Goal: Check status: Check status

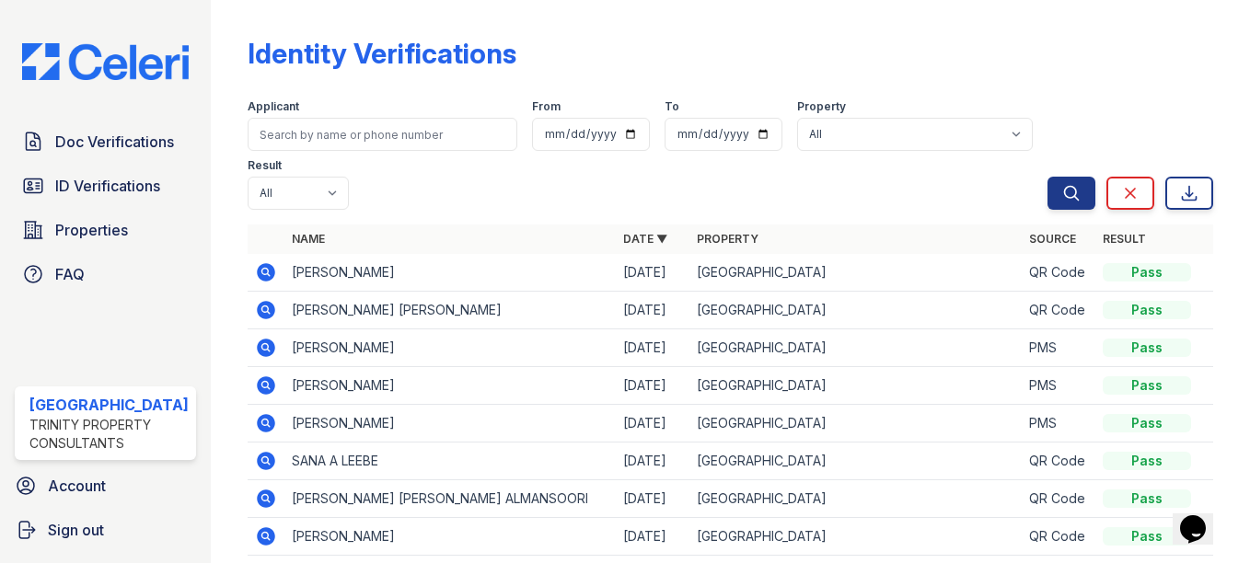
drag, startPoint x: 150, startPoint y: 190, endPoint x: 300, endPoint y: 155, distance: 154.1
click at [150, 189] on span "ID Verifications" at bounding box center [107, 186] width 105 height 22
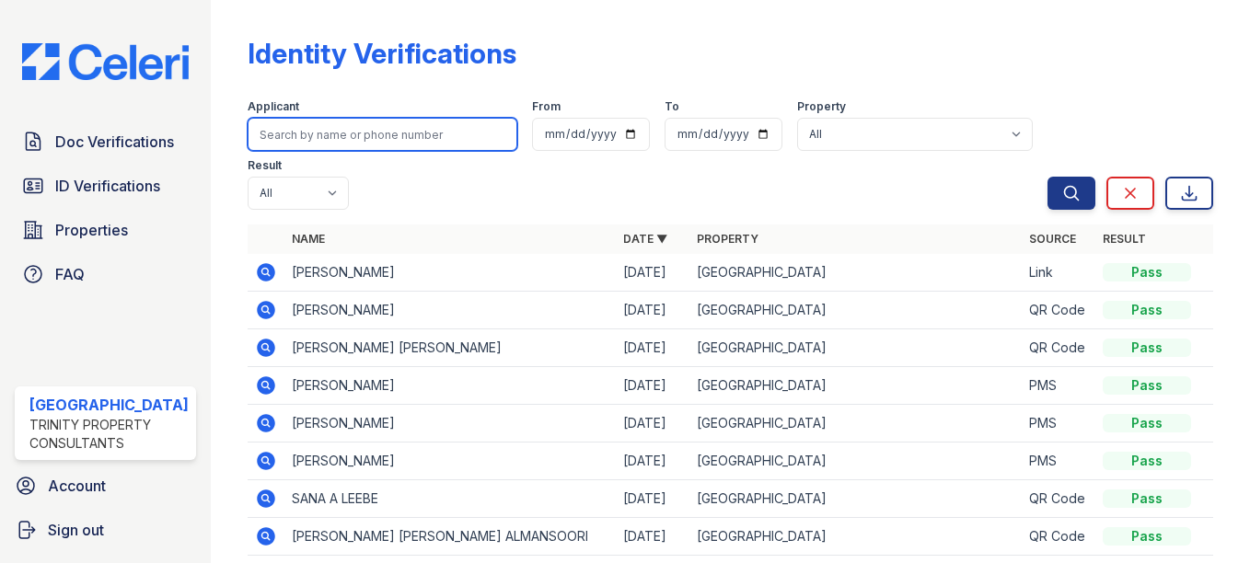
click at [316, 130] on input "search" at bounding box center [383, 134] width 270 height 33
type input "john hubbard"
click at [1048, 177] on button "Search" at bounding box center [1072, 193] width 48 height 33
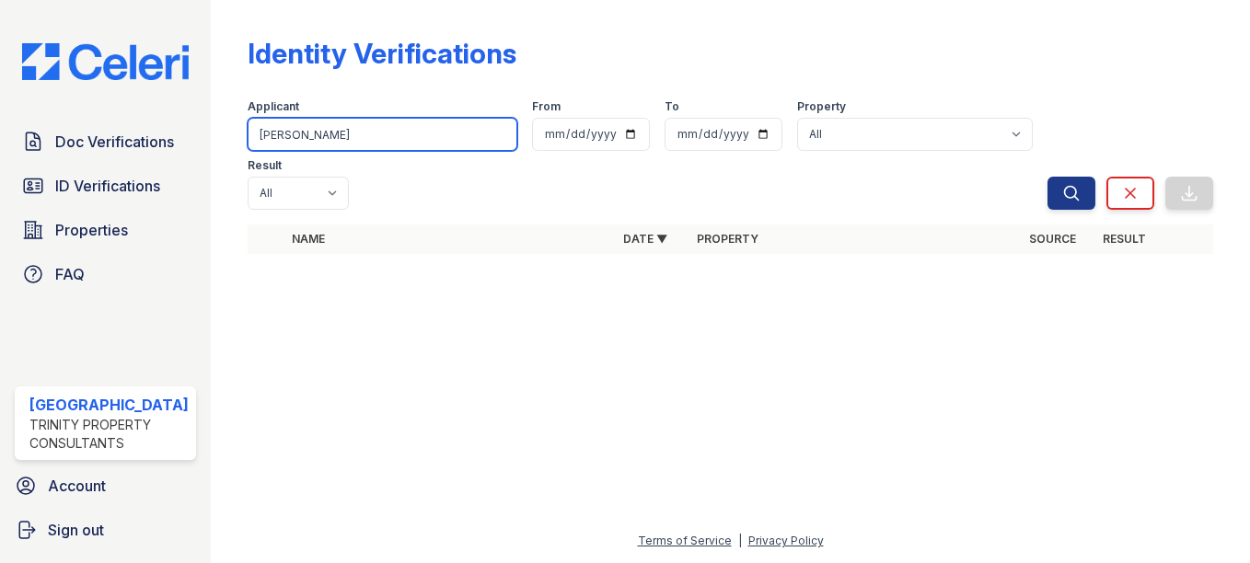
type input "john"
click at [1048, 177] on button "Search" at bounding box center [1072, 193] width 48 height 33
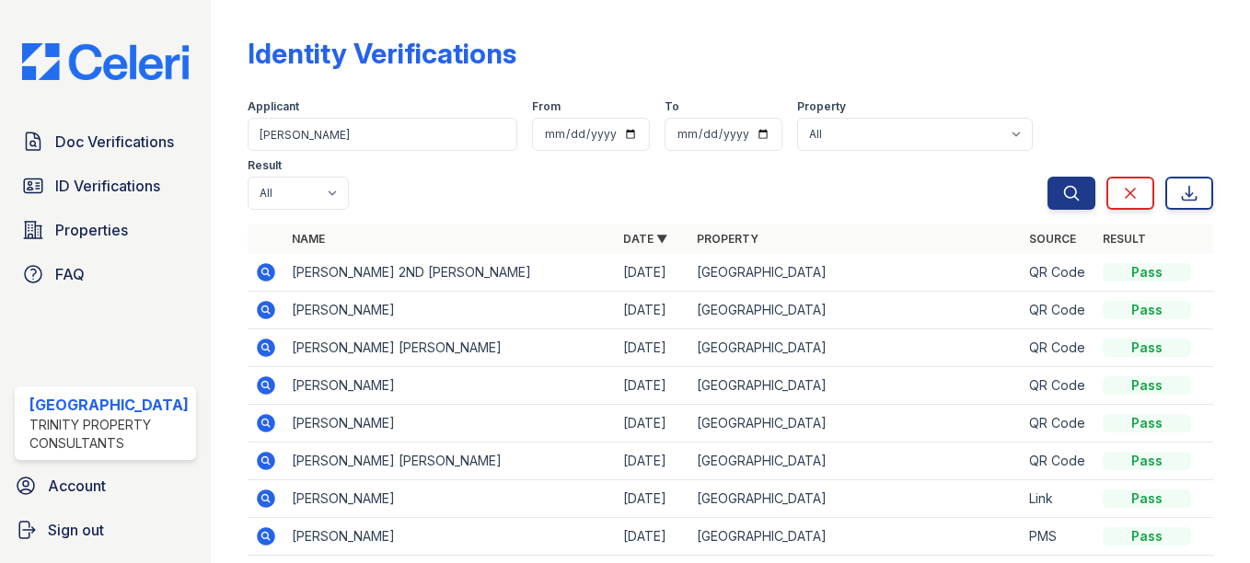
click at [261, 276] on icon at bounding box center [266, 272] width 18 height 18
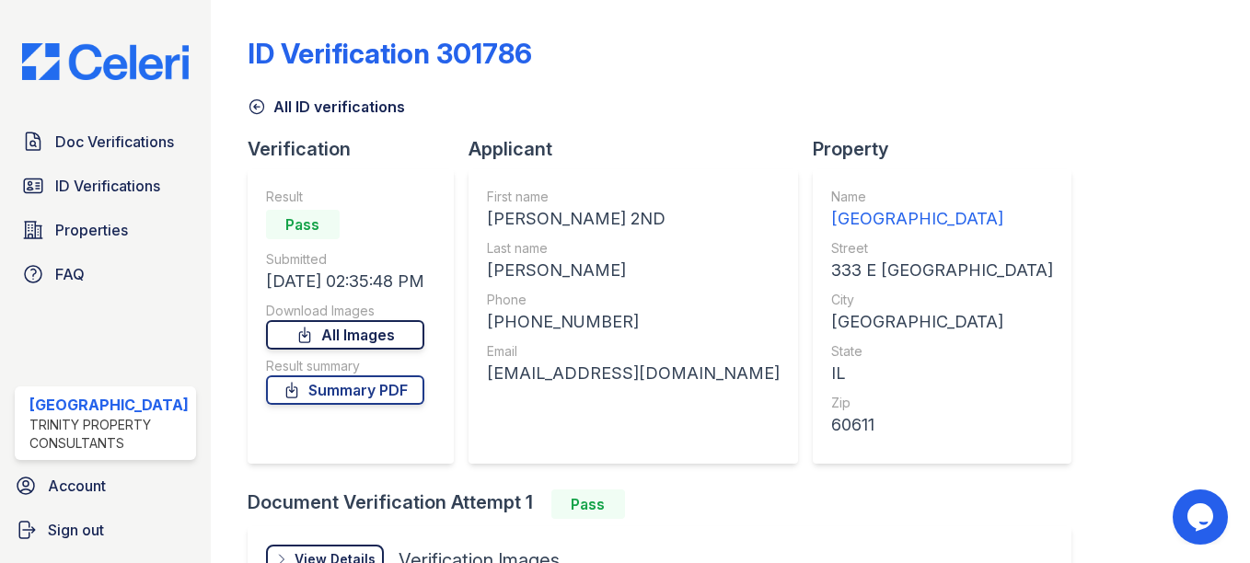
click at [383, 328] on link "All Images" at bounding box center [345, 334] width 158 height 29
click at [385, 396] on link "Summary PDF" at bounding box center [345, 390] width 158 height 29
click at [385, 395] on link "Summary PDF" at bounding box center [345, 390] width 158 height 29
click at [321, 393] on link "Summary PDF" at bounding box center [345, 390] width 158 height 29
click at [125, 183] on span "ID Verifications" at bounding box center [107, 186] width 105 height 22
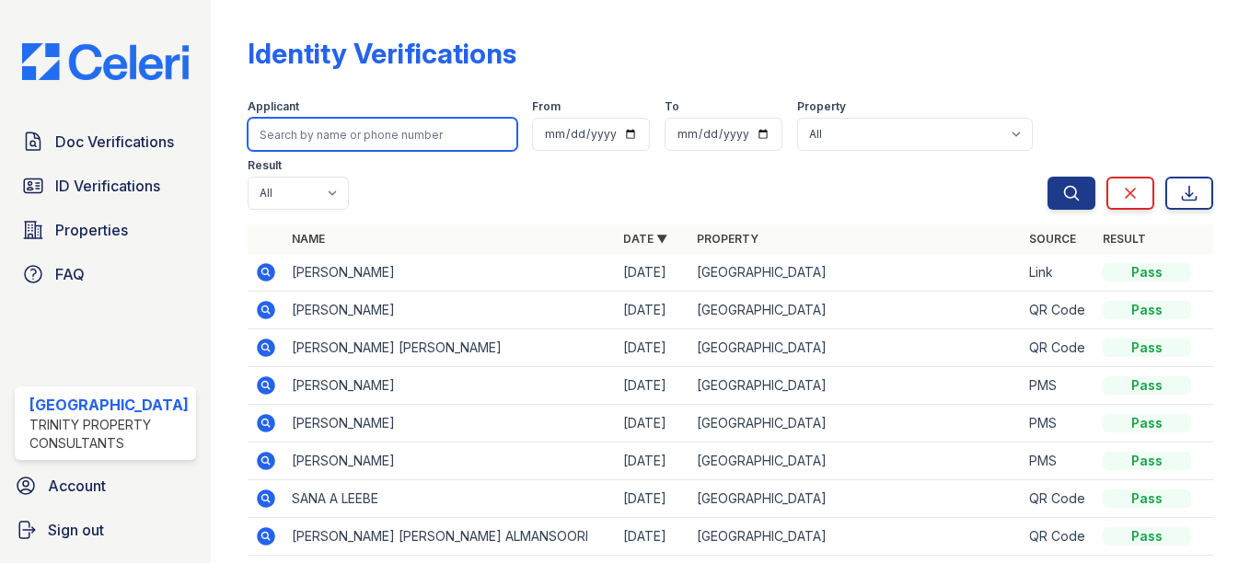
click at [446, 135] on input "search" at bounding box center [383, 134] width 270 height 33
type input "megan hubbard"
click at [1048, 177] on button "Search" at bounding box center [1072, 193] width 48 height 33
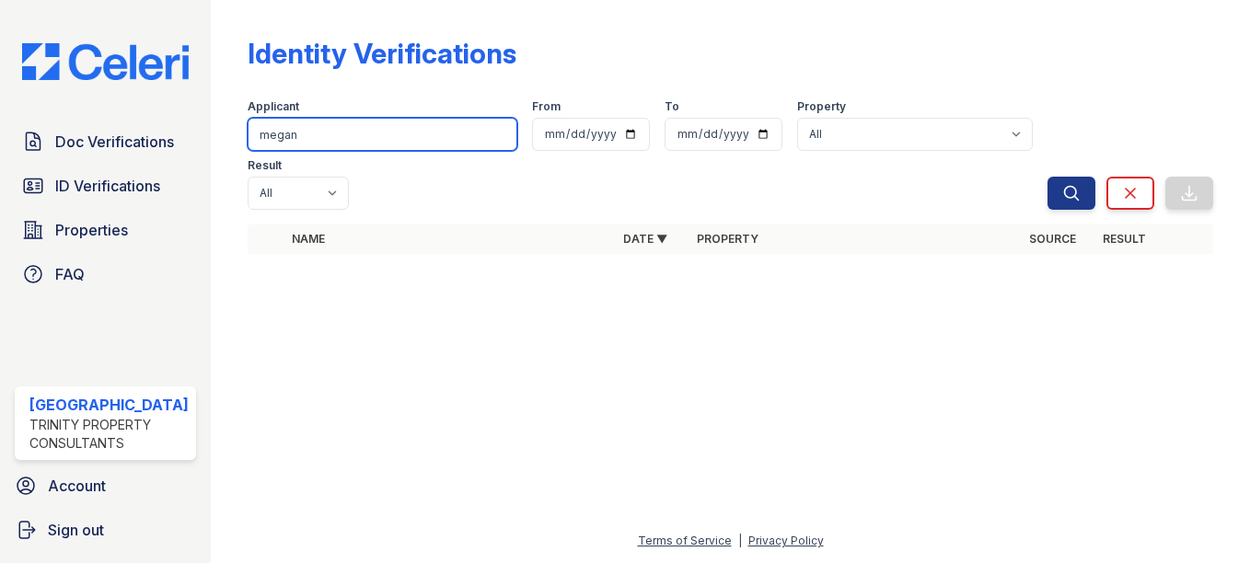
type input "megan"
click at [1048, 177] on button "Search" at bounding box center [1072, 193] width 48 height 33
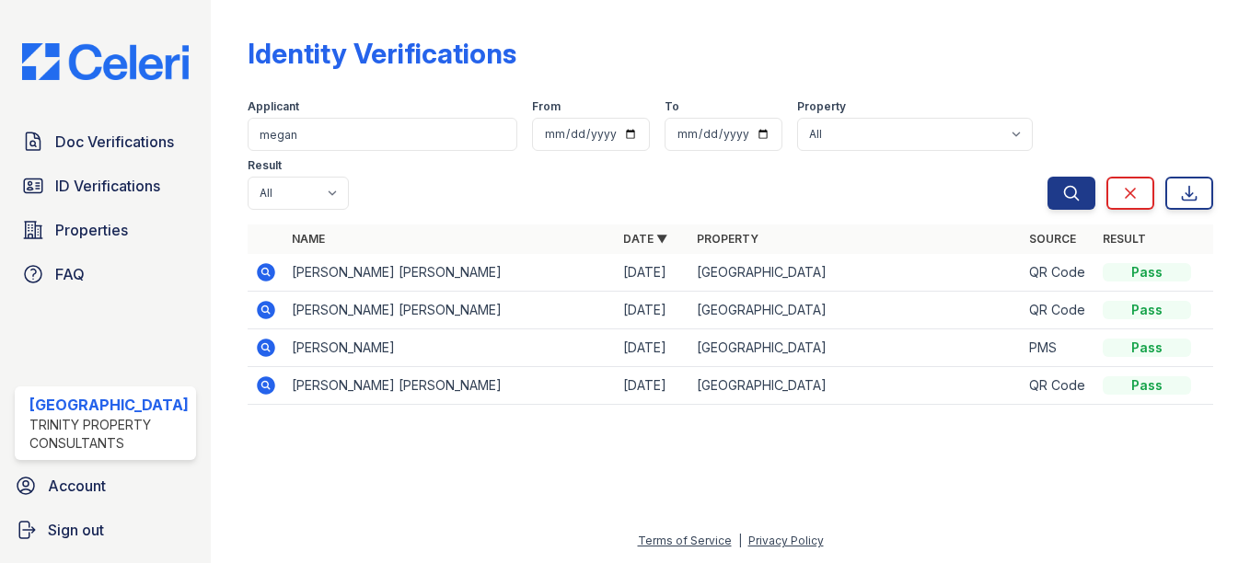
click at [257, 280] on icon at bounding box center [266, 272] width 18 height 18
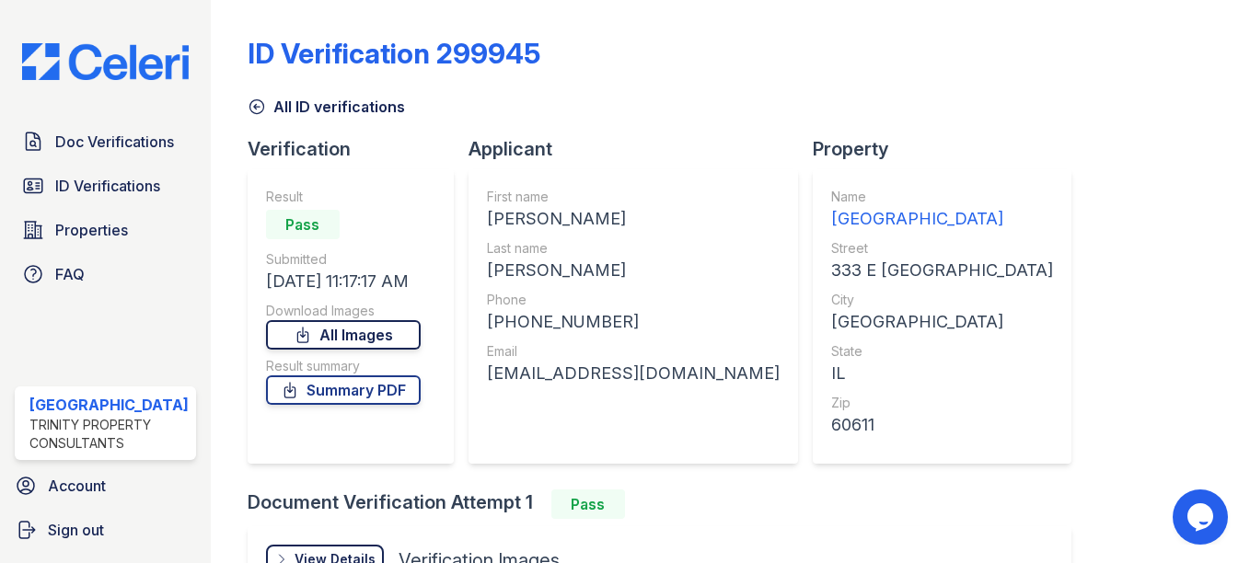
click at [334, 338] on link "All Images" at bounding box center [343, 334] width 155 height 29
click at [624, 72] on div "ID Verification 299945" at bounding box center [731, 61] width 966 height 48
click at [107, 176] on span "ID Verifications" at bounding box center [107, 186] width 105 height 22
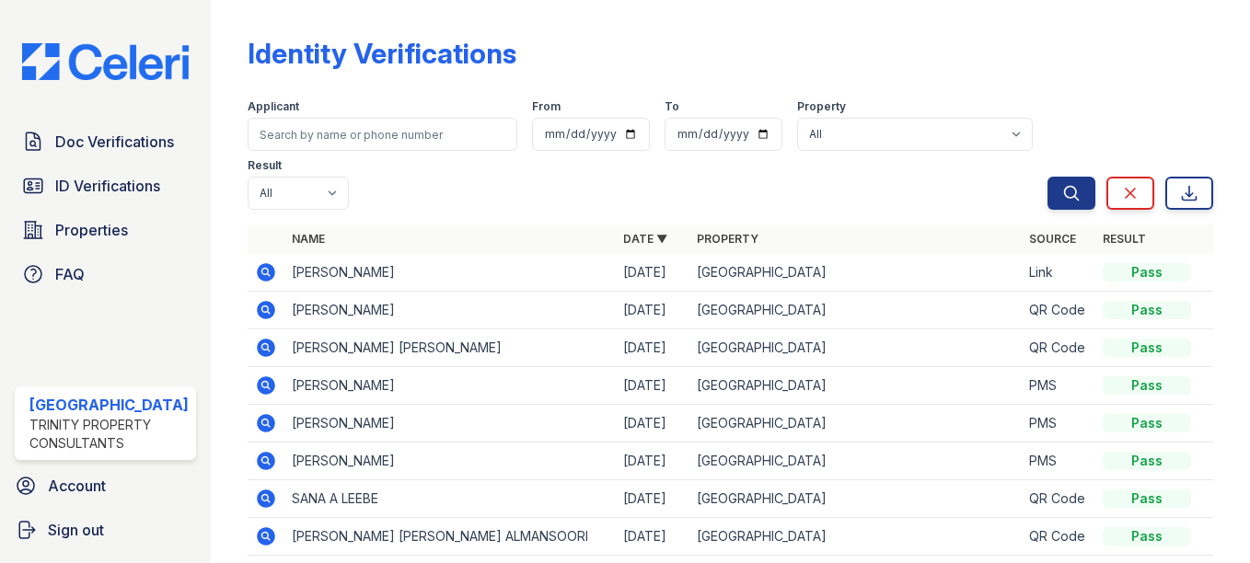
click at [951, 251] on th "Property" at bounding box center [856, 239] width 332 height 29
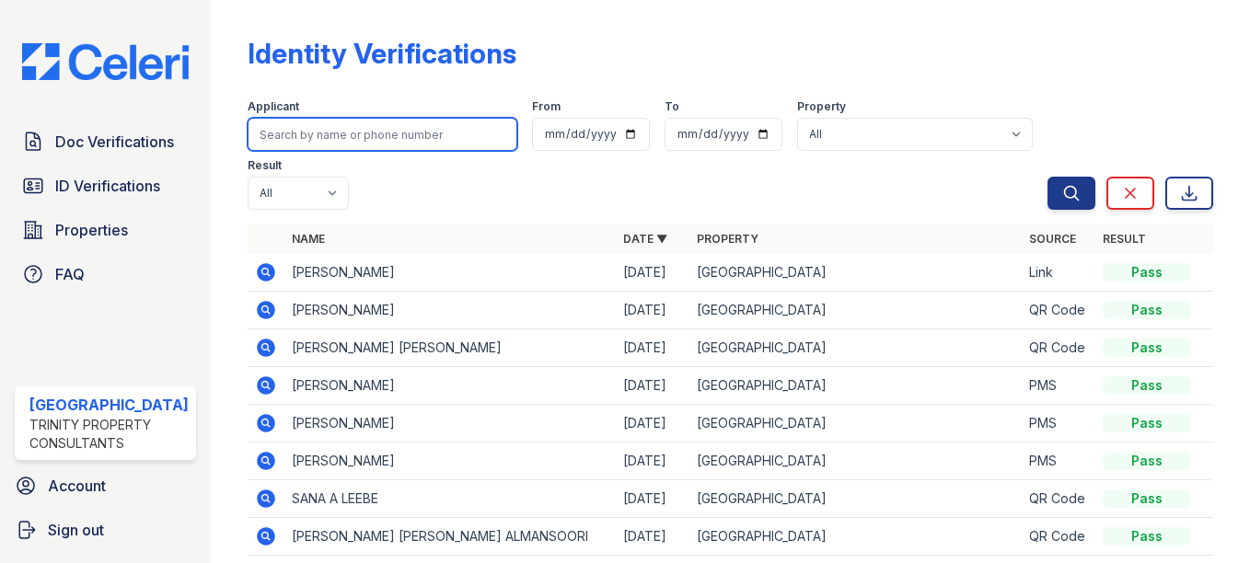
click at [448, 121] on input "search" at bounding box center [383, 134] width 270 height 33
type input "autumn"
click at [1048, 177] on button "Search" at bounding box center [1072, 193] width 48 height 33
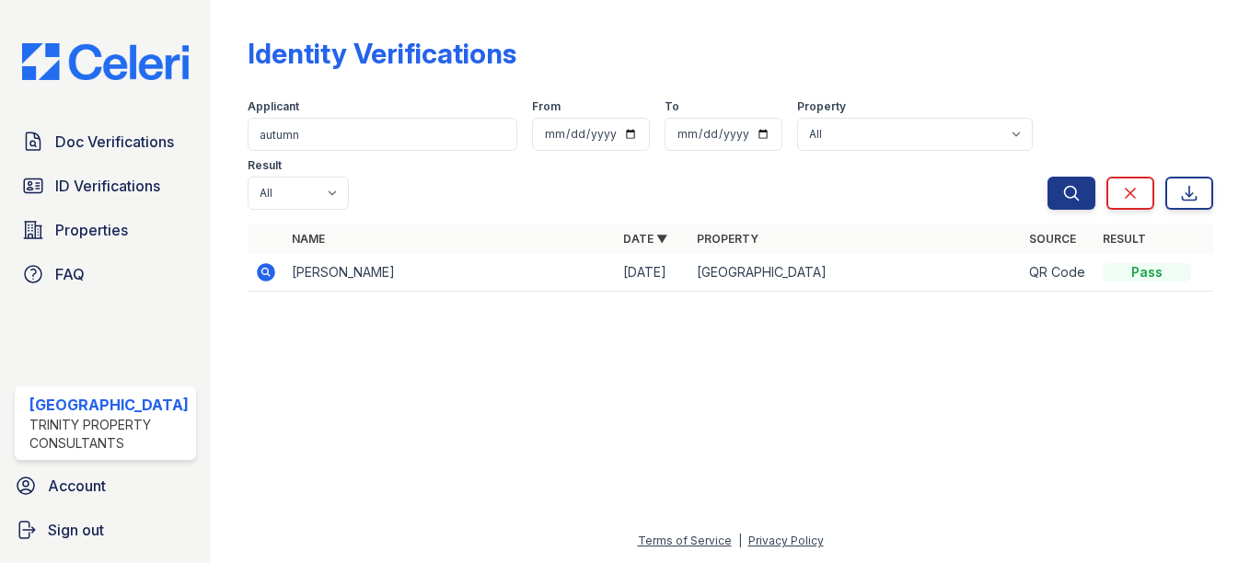
click at [257, 265] on icon at bounding box center [266, 272] width 18 height 18
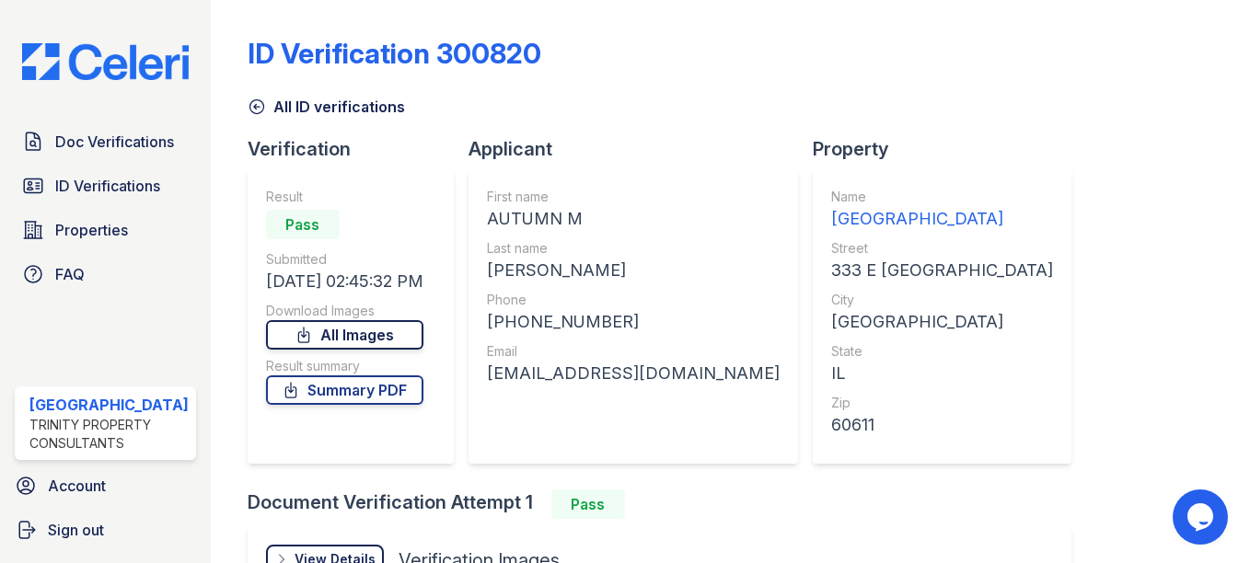
click at [373, 335] on link "All Images" at bounding box center [344, 334] width 157 height 29
click at [373, 392] on link "Summary PDF" at bounding box center [344, 390] width 157 height 29
